Goal: Information Seeking & Learning: Learn about a topic

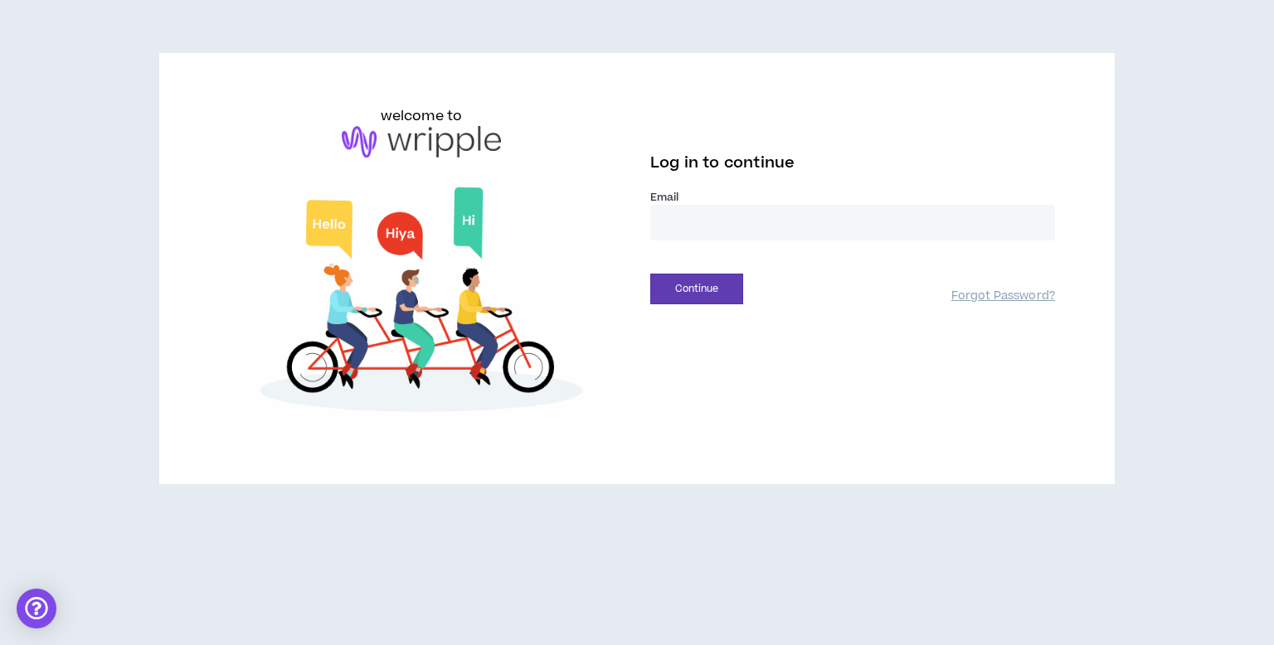
click at [810, 446] on div "welcome to Log in to continue Email * Continue Forgot Password?" at bounding box center [637, 268] width 956 height 431
click at [752, 223] on input "email" at bounding box center [852, 223] width 405 height 36
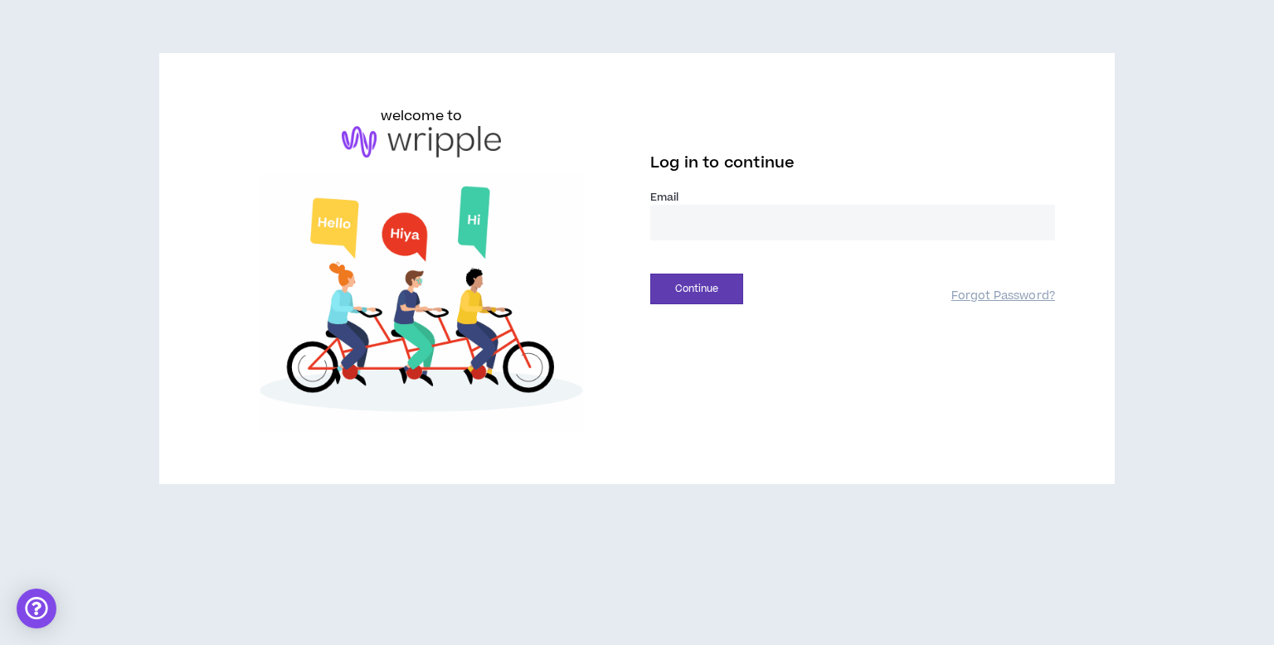
type input "**********"
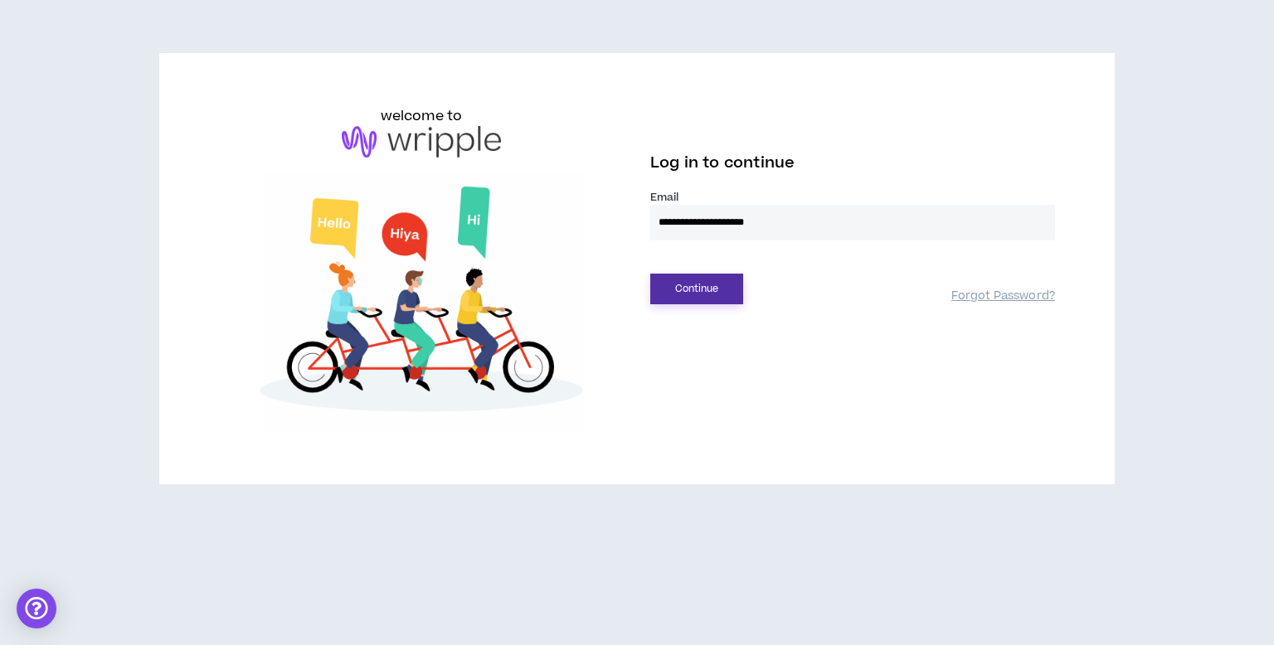
click at [684, 299] on button "Continue" at bounding box center [696, 289] width 93 height 31
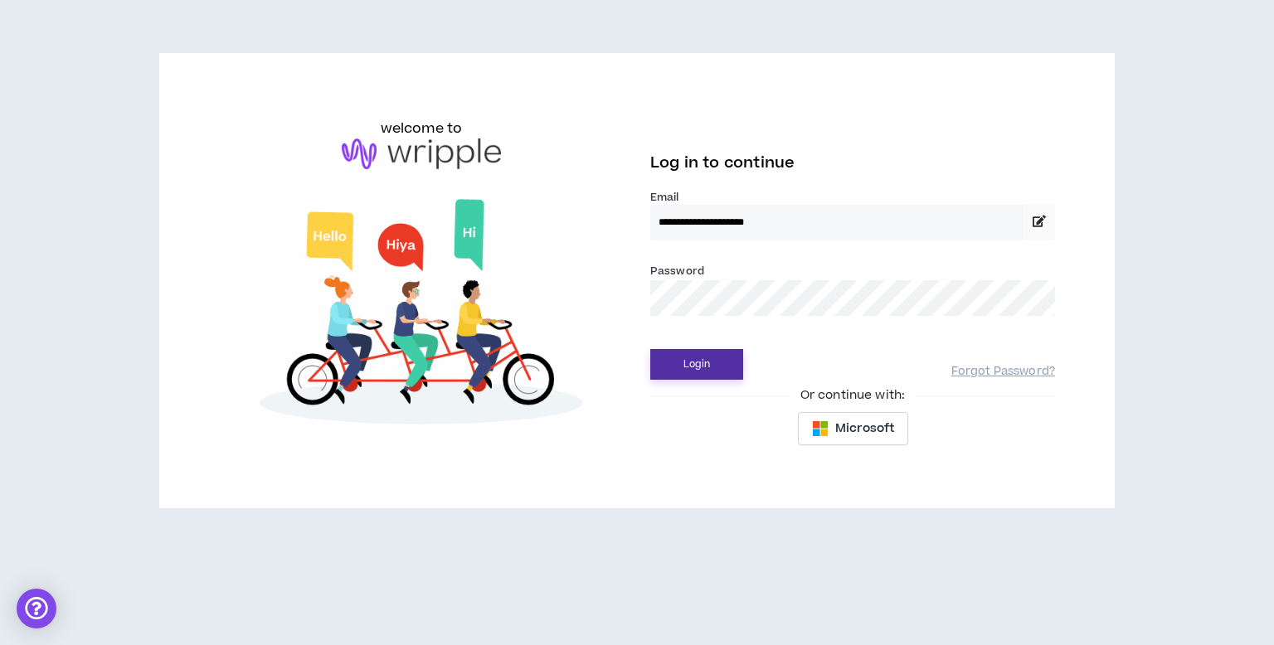
click at [695, 365] on button "Login" at bounding box center [696, 364] width 93 height 31
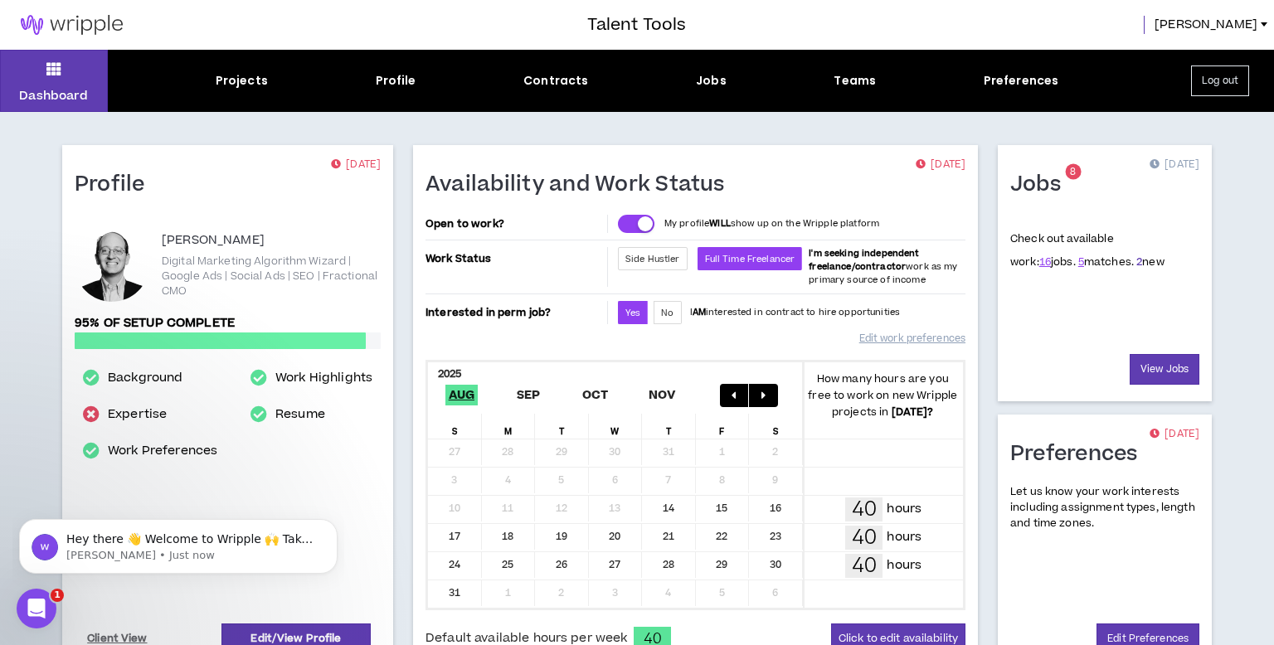
click at [1136, 261] on link "2" at bounding box center [1139, 262] width 6 height 15
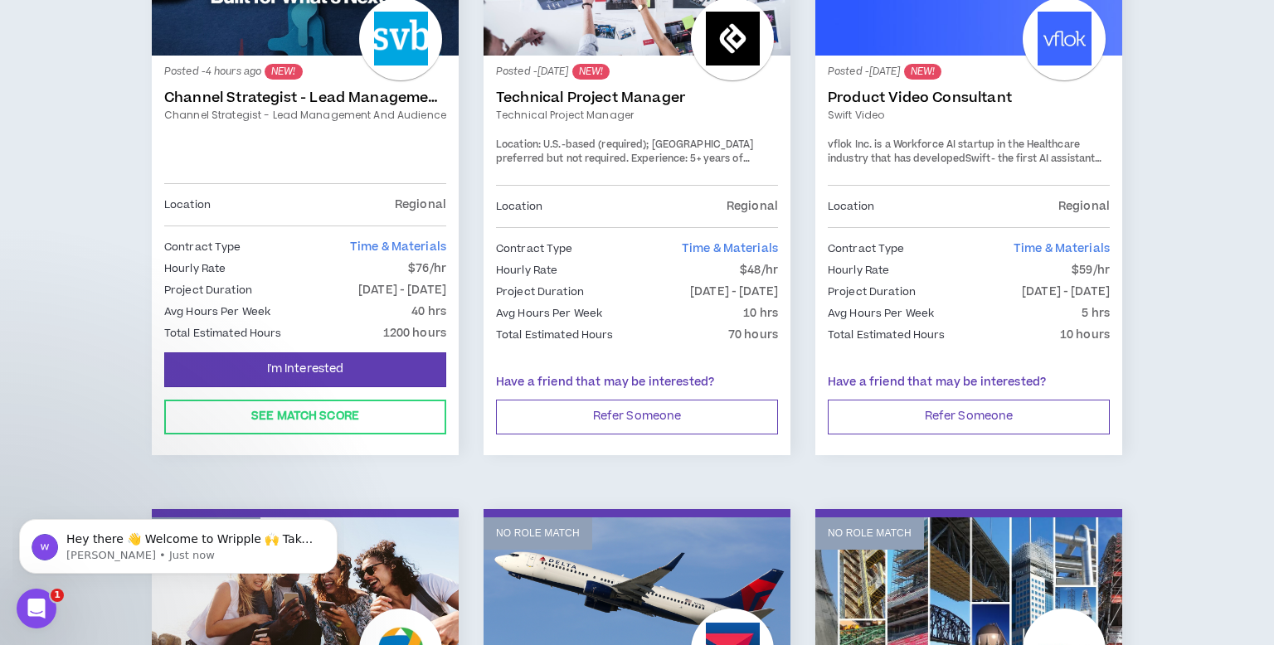
scroll to position [460, 0]
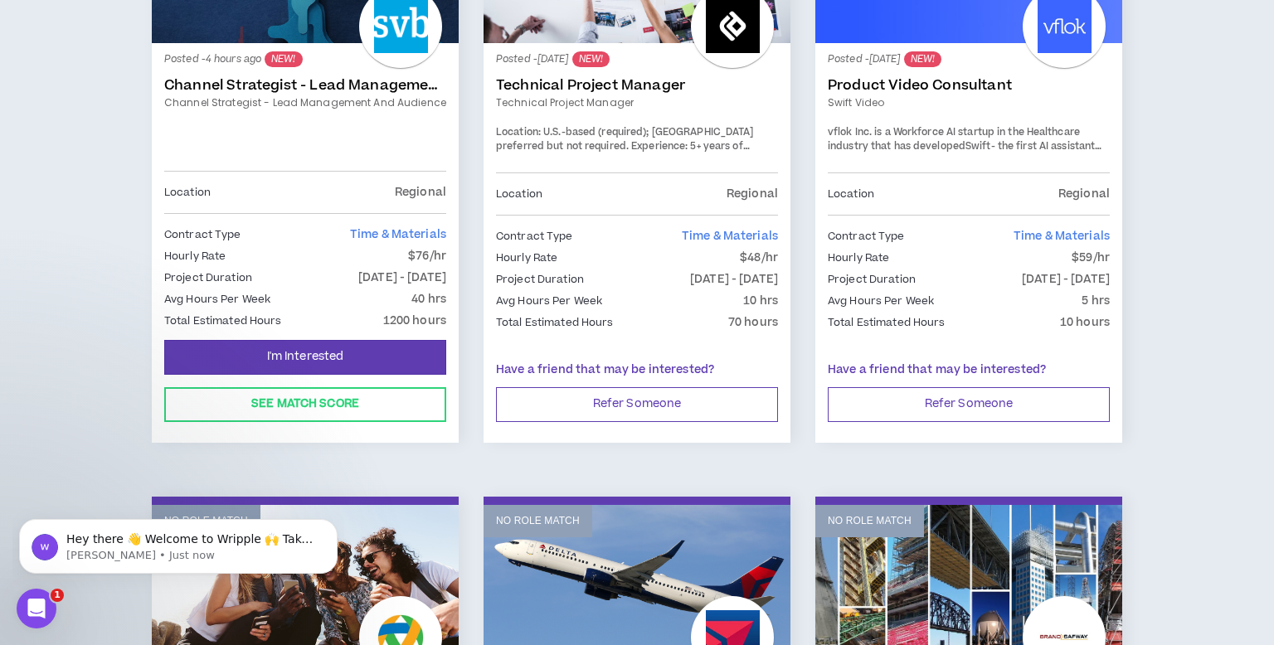
click at [324, 95] on link "Channel Strategist - Lead Management and Audience" at bounding box center [305, 102] width 282 height 15
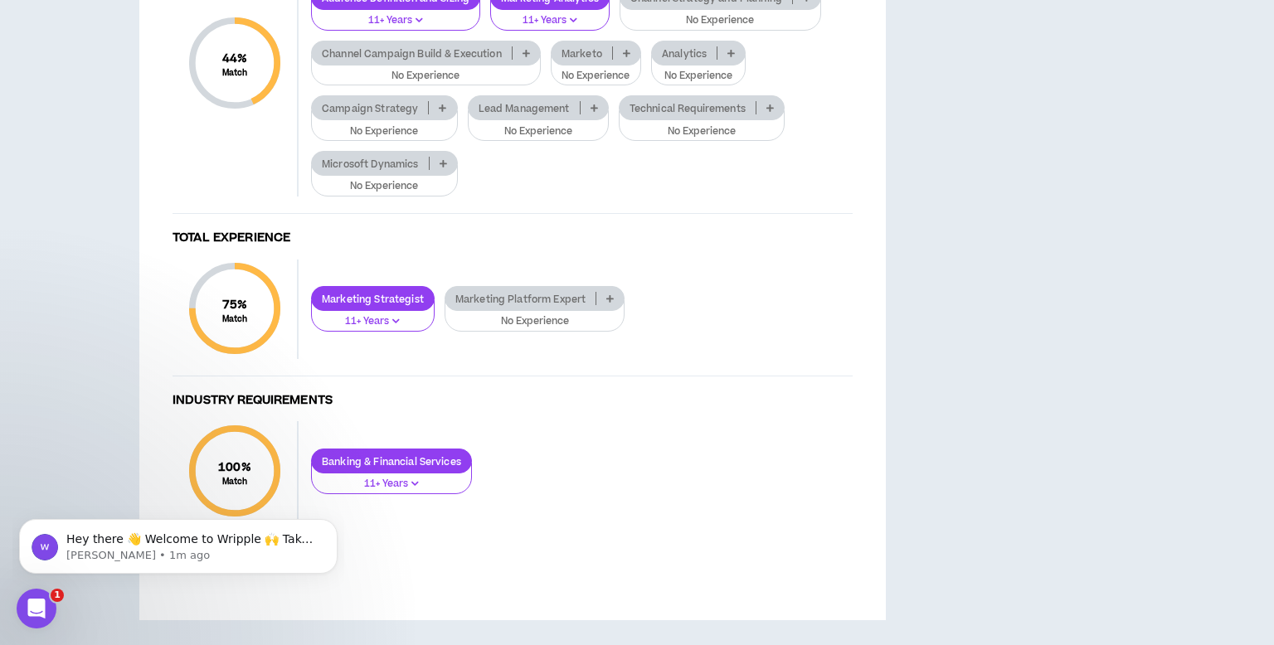
scroll to position [1896, 0]
click at [727, 60] on p at bounding box center [731, 52] width 27 height 13
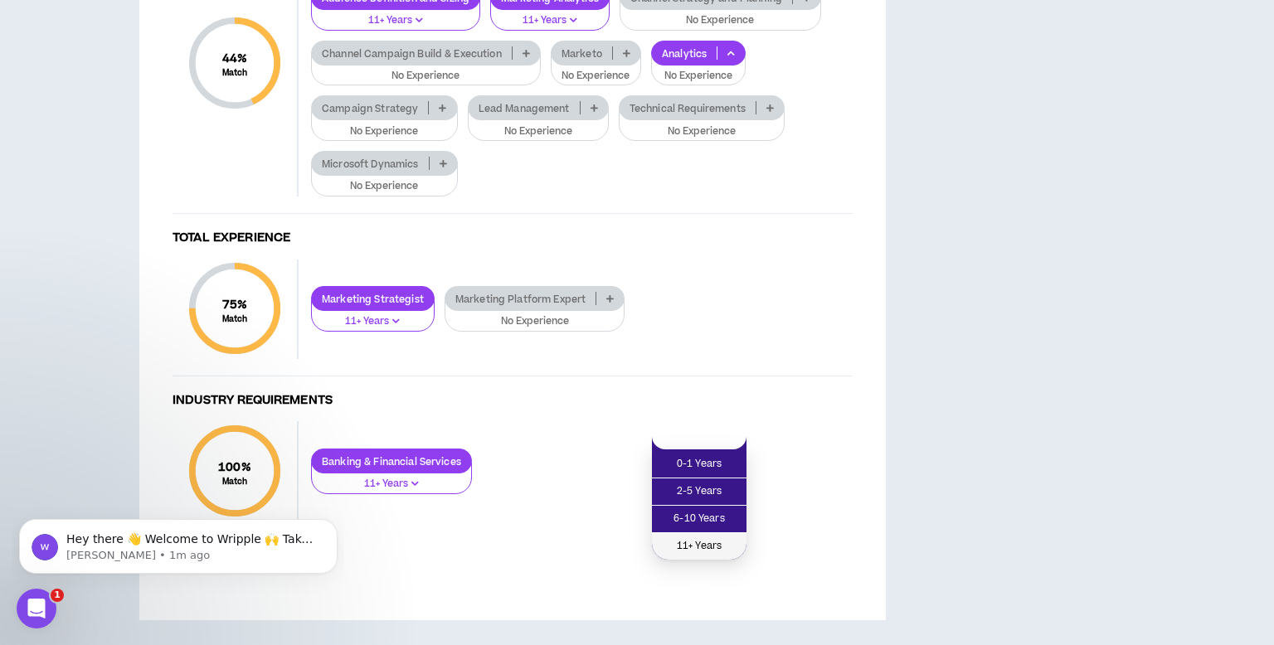
click at [720, 538] on span "11+ Years" at bounding box center [699, 547] width 75 height 18
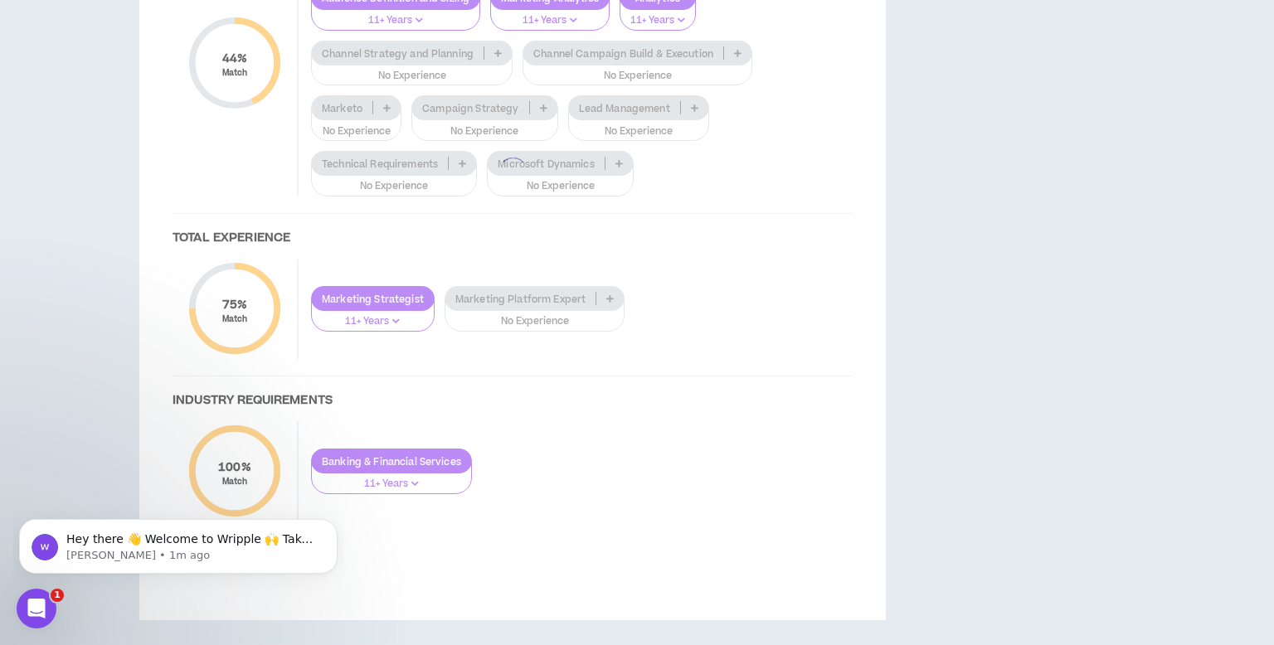
click at [811, 275] on div at bounding box center [512, 172] width 713 height 765
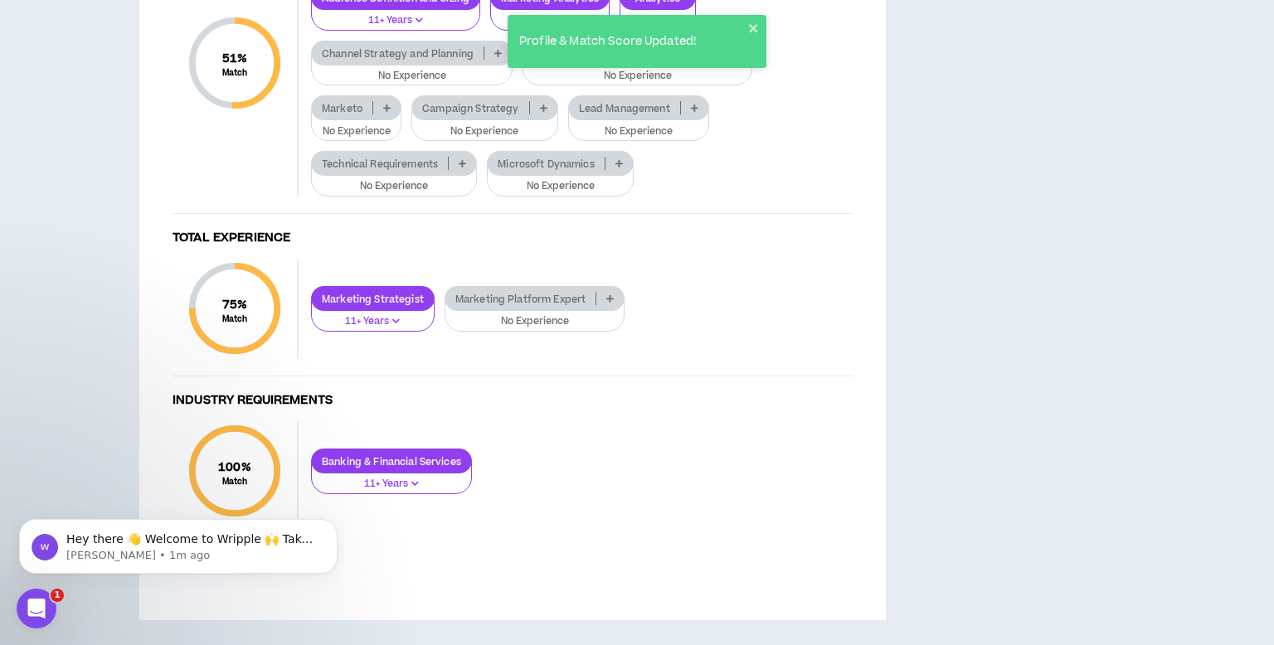
click at [604, 304] on p at bounding box center [609, 298] width 27 height 13
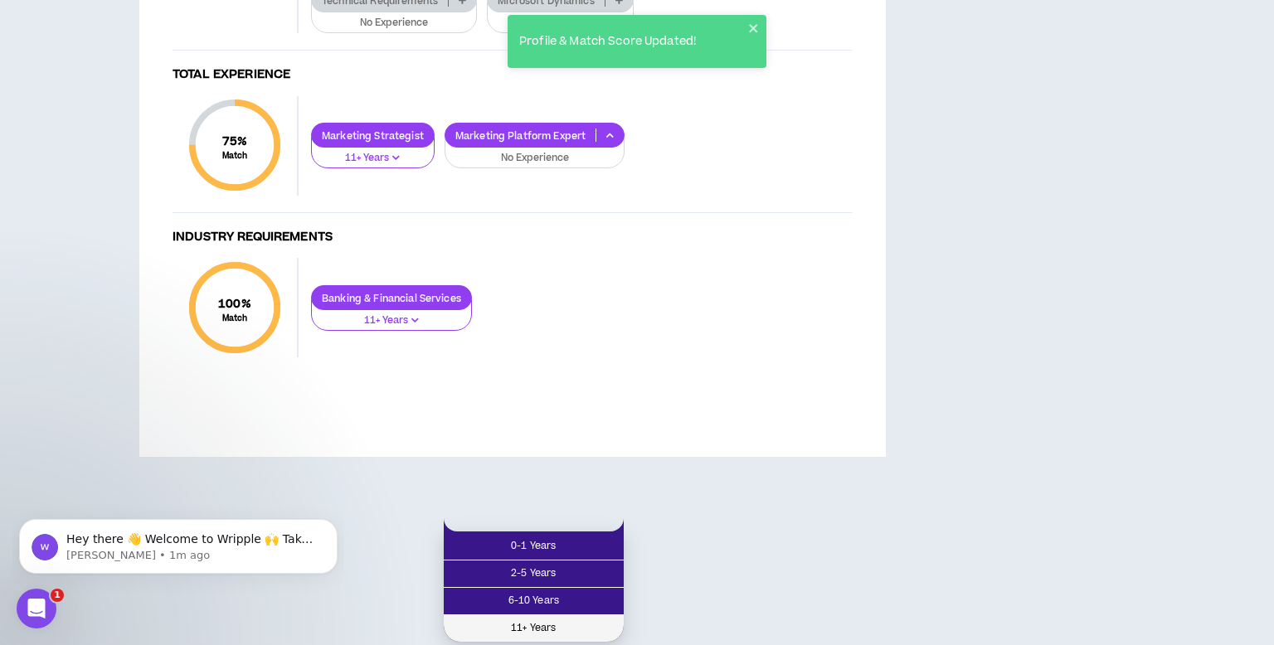
click at [582, 620] on span "11+ Years" at bounding box center [534, 629] width 160 height 18
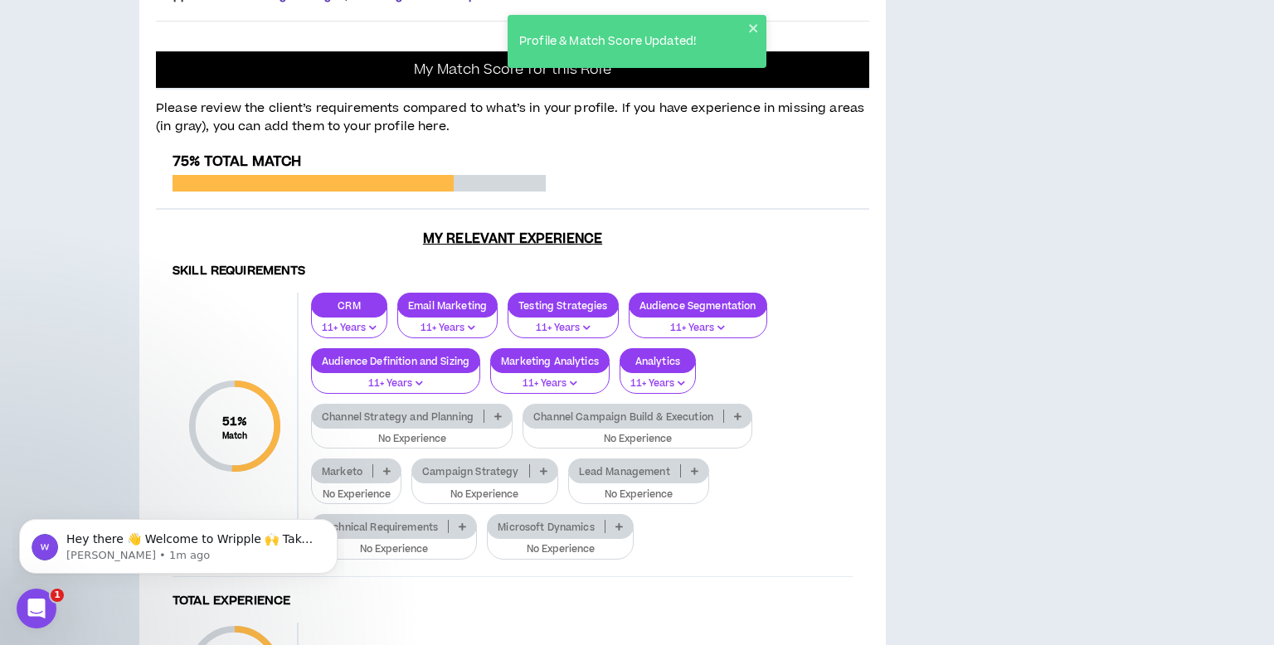
scroll to position [1048, 0]
